Goal: Task Accomplishment & Management: Use online tool/utility

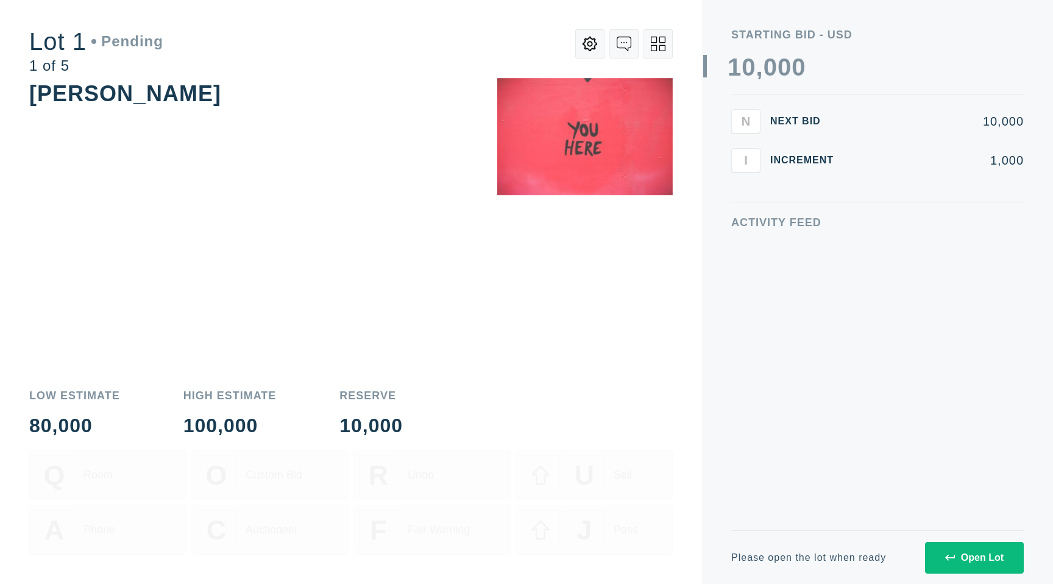
click at [953, 564] on button "Open Lot" at bounding box center [974, 558] width 99 height 32
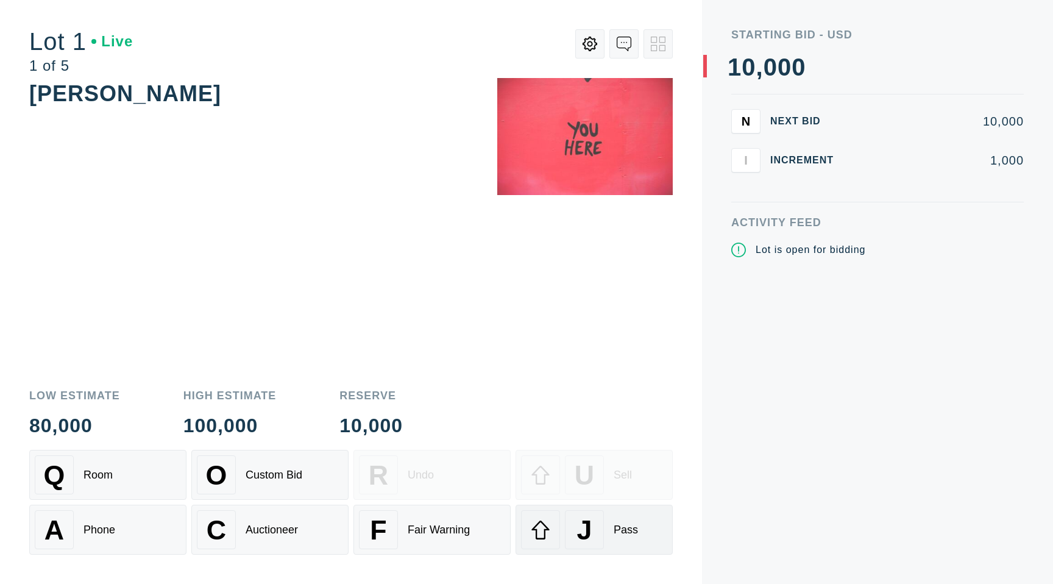
click at [565, 525] on div "J" at bounding box center [584, 529] width 39 height 39
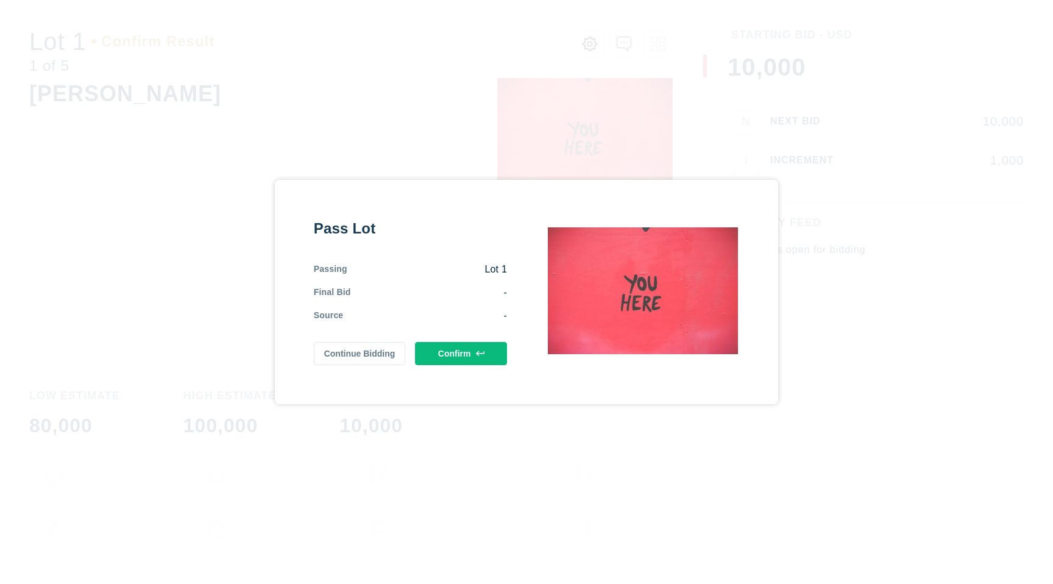
click at [422, 359] on button "Confirm" at bounding box center [461, 353] width 92 height 23
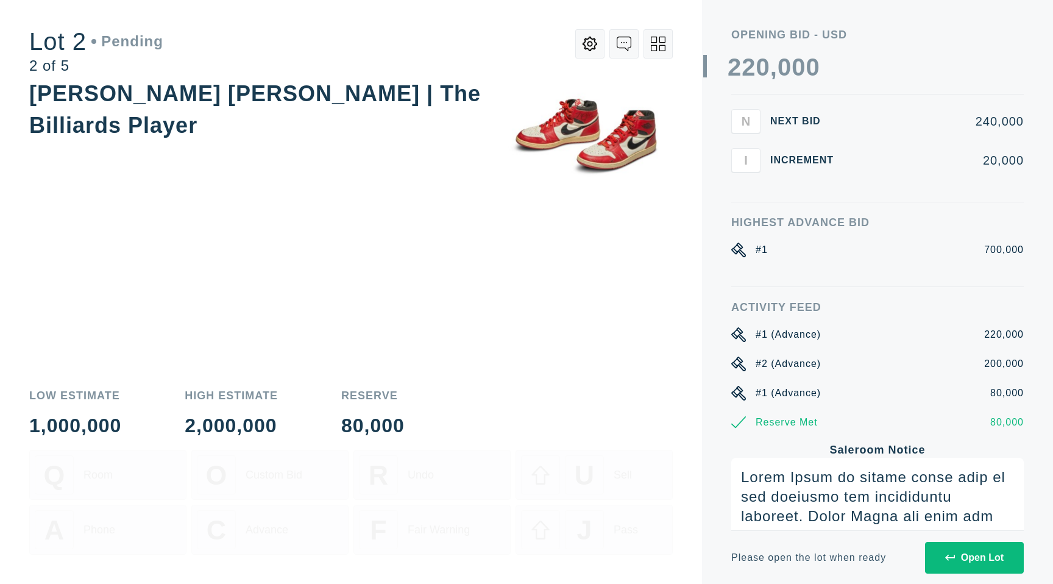
click at [968, 558] on div "Open Lot" at bounding box center [974, 557] width 58 height 11
